Goal: Task Accomplishment & Management: Complete application form

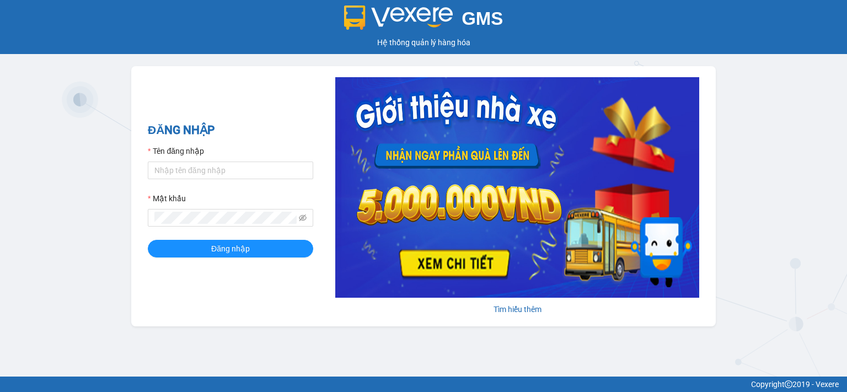
click at [781, 183] on div "GMS Hệ thống quản lý hàng hóa ĐĂNG NHẬP Tên đăng nhập Mật khẩu Đăng nhập Tìm hi…" at bounding box center [423, 188] width 847 height 377
click at [261, 173] on input "Tên đăng nhập" at bounding box center [230, 171] width 165 height 18
click at [261, 172] on input "Tên đăng nhập" at bounding box center [230, 171] width 165 height 18
click at [261, 168] on input "Tên đăng nhập" at bounding box center [230, 171] width 165 height 18
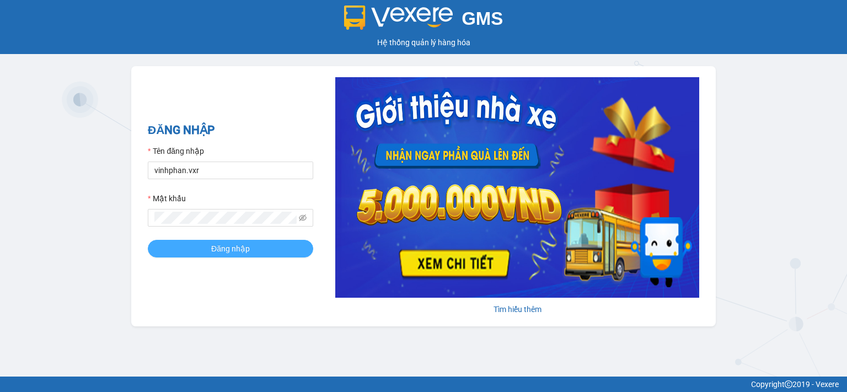
click at [182, 247] on button "Đăng nhập" at bounding box center [230, 249] width 165 height 18
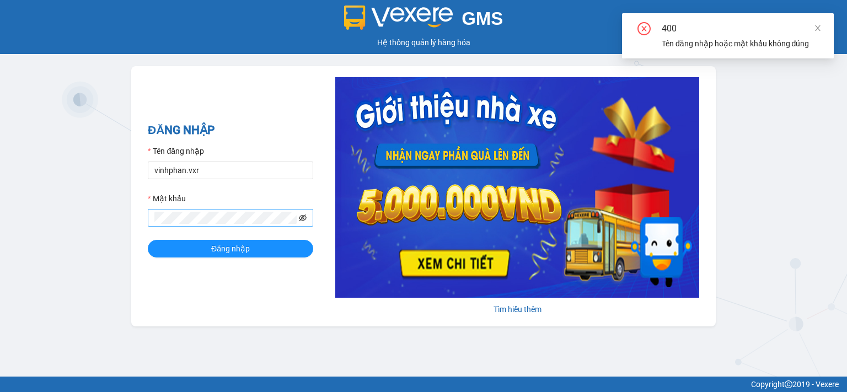
click at [303, 217] on icon "eye-invisible" at bounding box center [303, 217] width 8 height 7
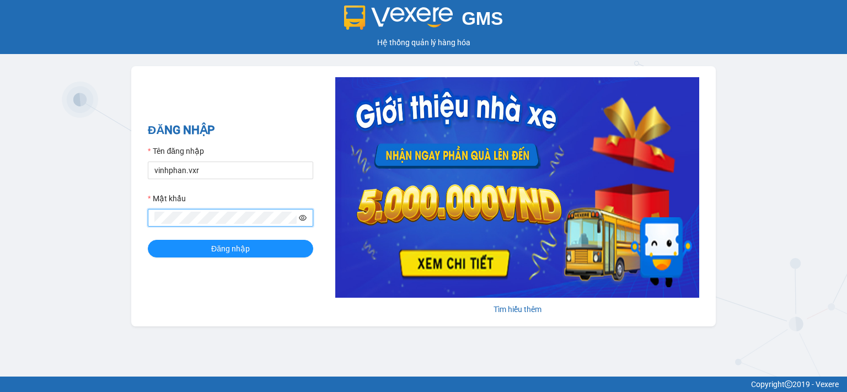
click at [148, 240] on button "Đăng nhập" at bounding box center [230, 249] width 165 height 18
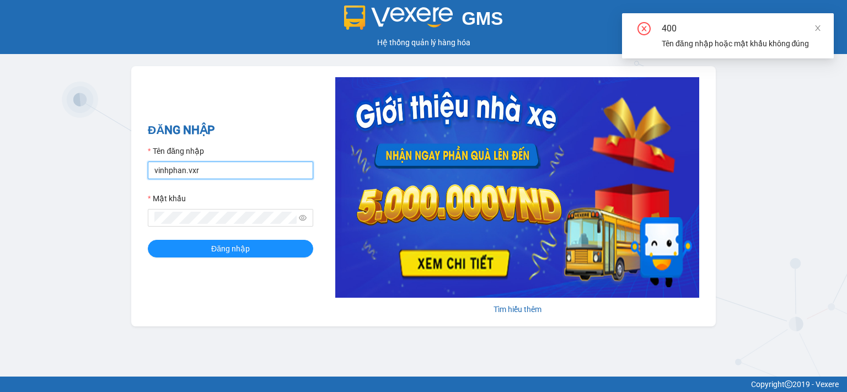
drag, startPoint x: 227, startPoint y: 171, endPoint x: 55, endPoint y: 170, distance: 172.0
click at [148, 170] on input "vinhphan.vxr" at bounding box center [230, 171] width 165 height 18
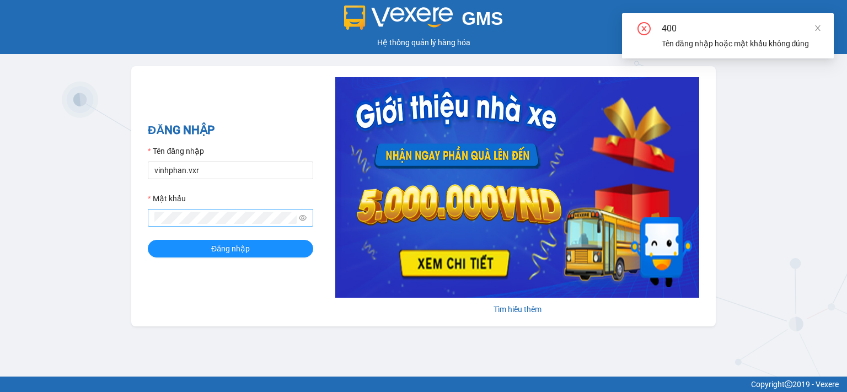
click at [246, 227] on span at bounding box center [230, 218] width 165 height 18
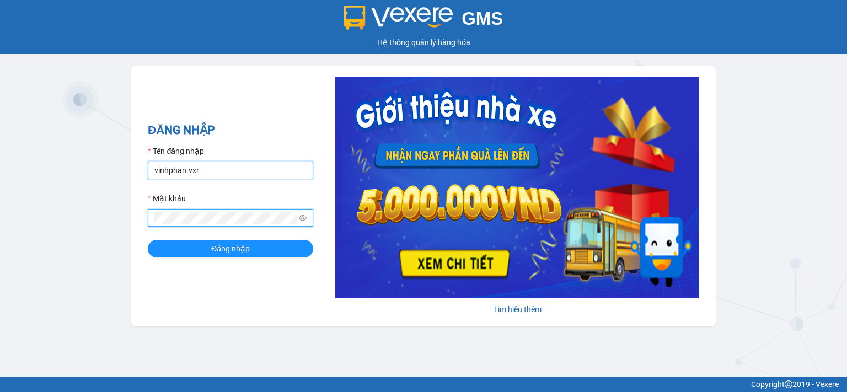
click at [176, 173] on input "vinhphan.vxr" at bounding box center [230, 171] width 165 height 18
type input "dongtran.vxr"
click at [148, 240] on button "Đăng nhập" at bounding box center [230, 249] width 165 height 18
click at [237, 172] on input "dongtran.vxr" at bounding box center [230, 171] width 165 height 18
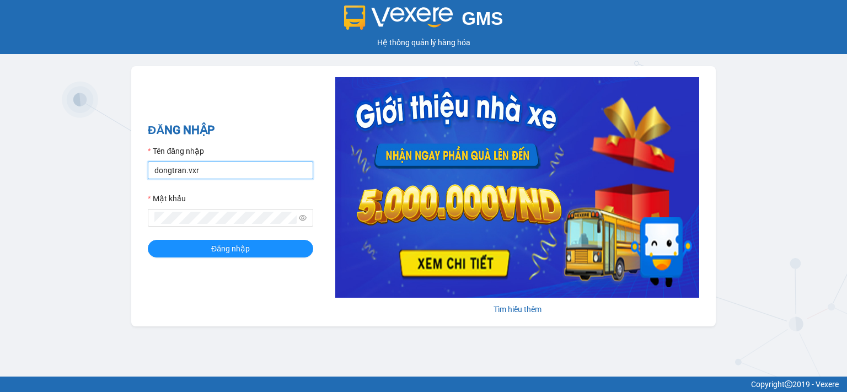
click at [237, 172] on input "dongtran.vxr" at bounding box center [230, 171] width 165 height 18
